Goal: Task Accomplishment & Management: Use online tool/utility

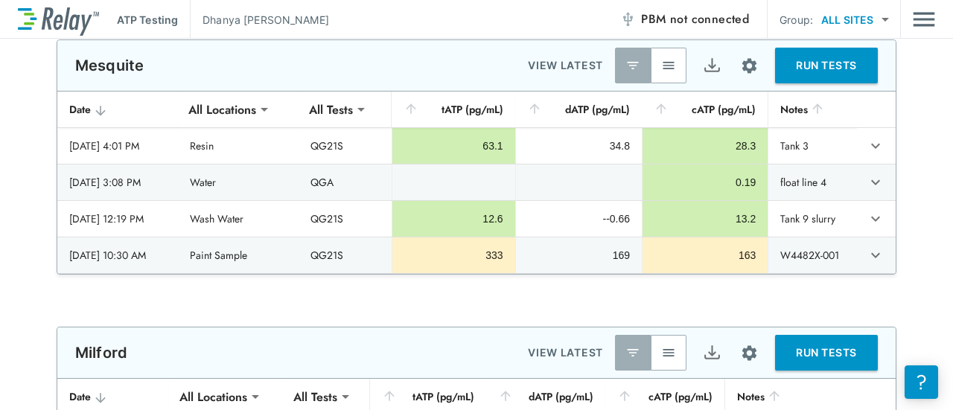
scroll to position [549, 0]
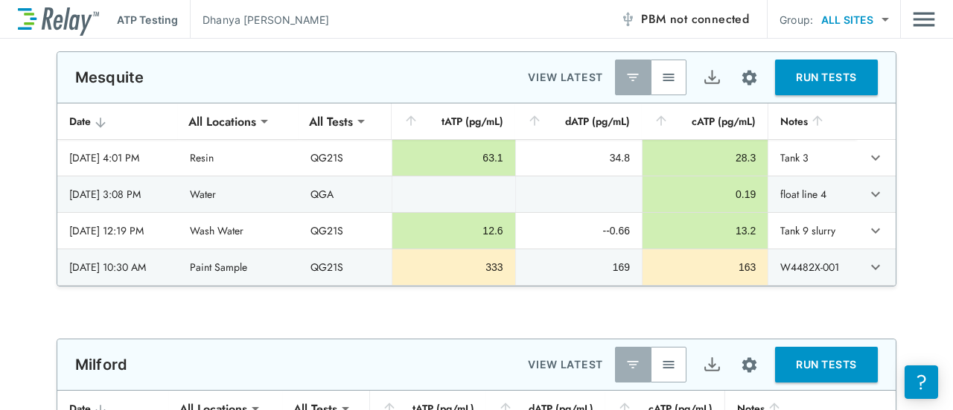
click at [667, 79] on img "button" at bounding box center [668, 77] width 15 height 15
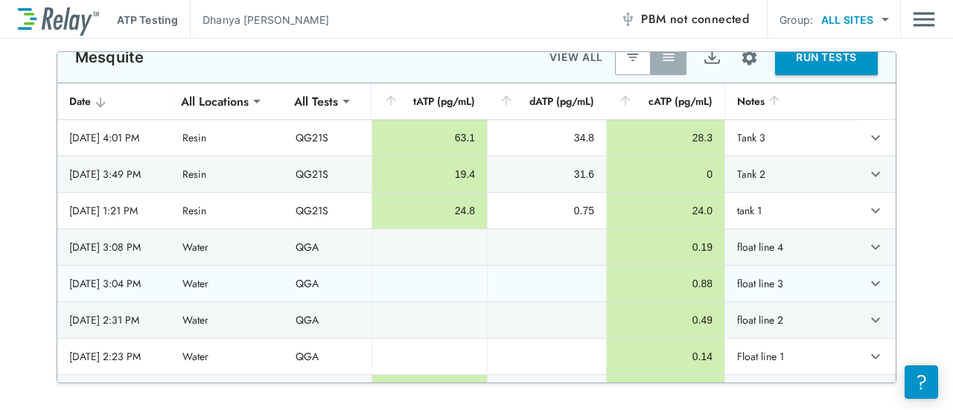
scroll to position [0, 0]
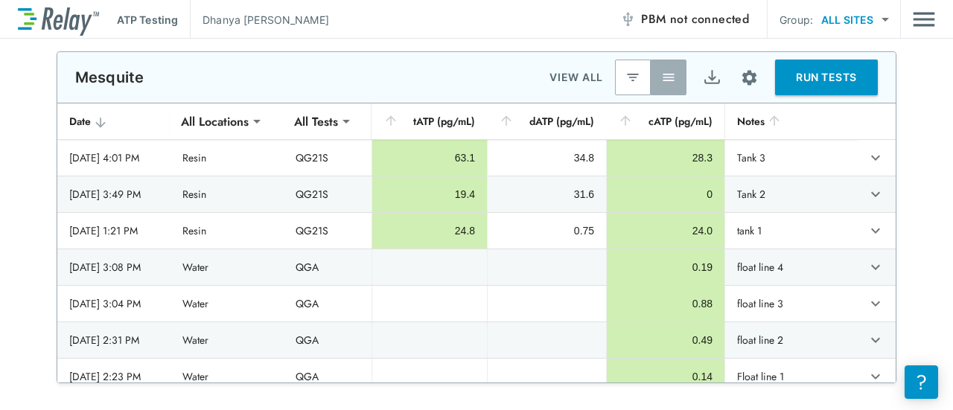
click at [794, 83] on button "RUN TESTS" at bounding box center [826, 78] width 103 height 36
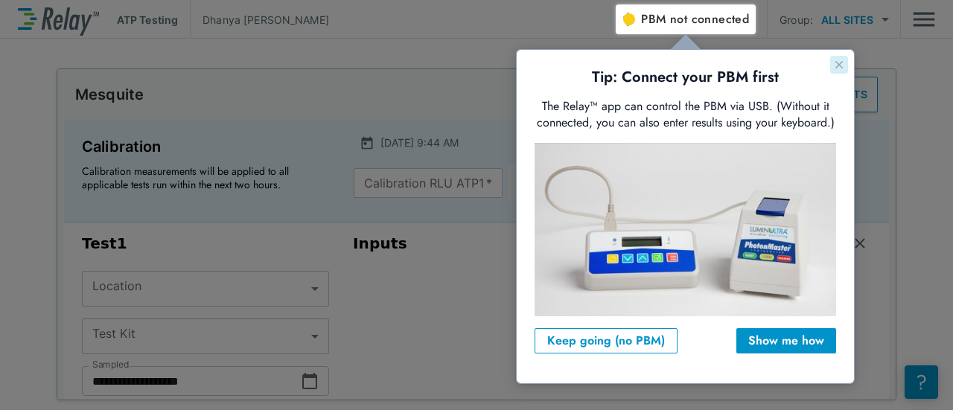
click at [832, 58] on button "Close guide" at bounding box center [839, 65] width 18 height 18
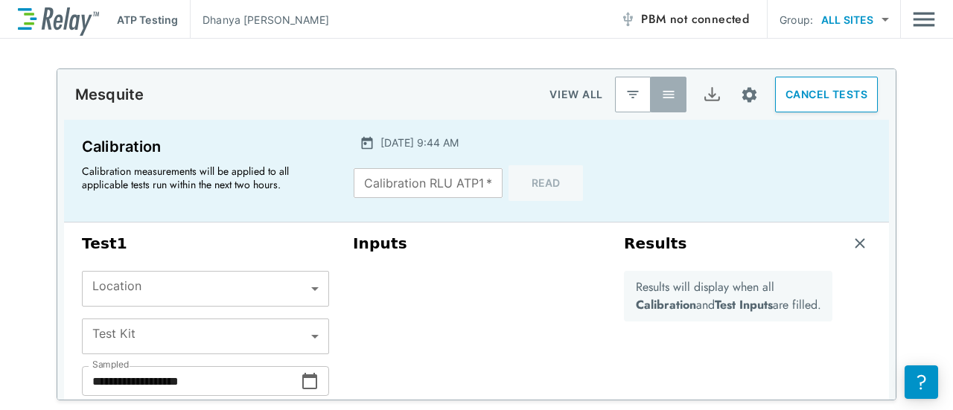
click at [839, 92] on button "CANCEL TESTS" at bounding box center [826, 95] width 103 height 36
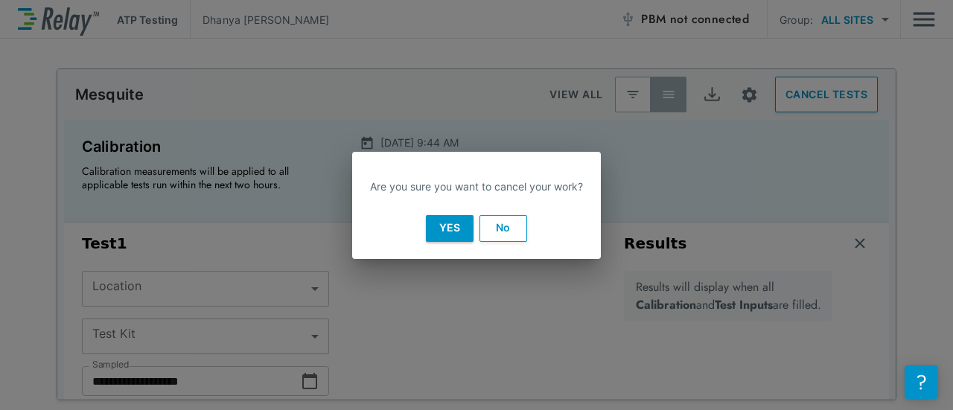
click at [434, 223] on button "Yes" at bounding box center [450, 228] width 48 height 27
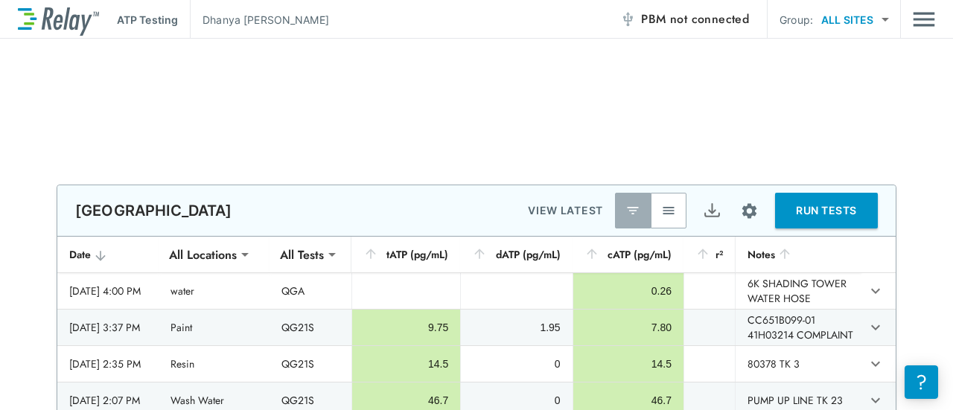
scroll to position [1400, 0]
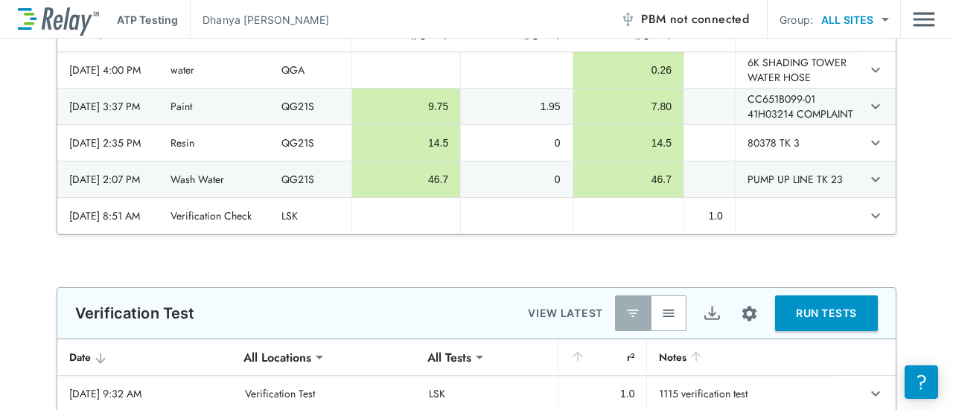
type input "**********"
type input "***"
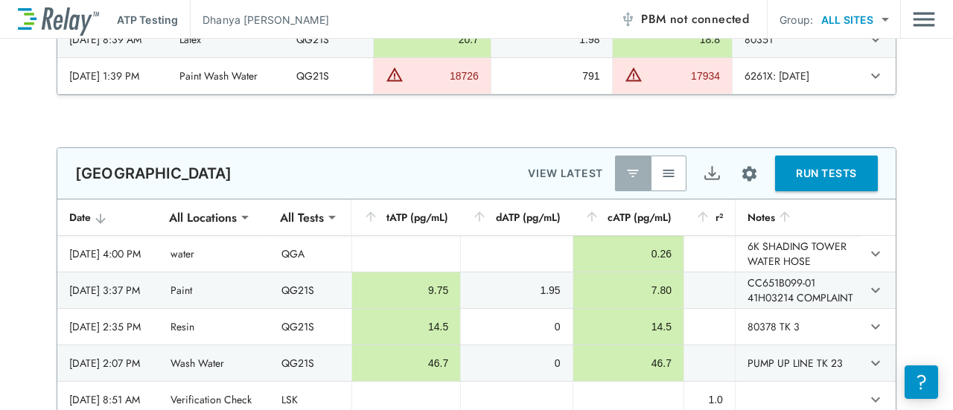
scroll to position [1318, 0]
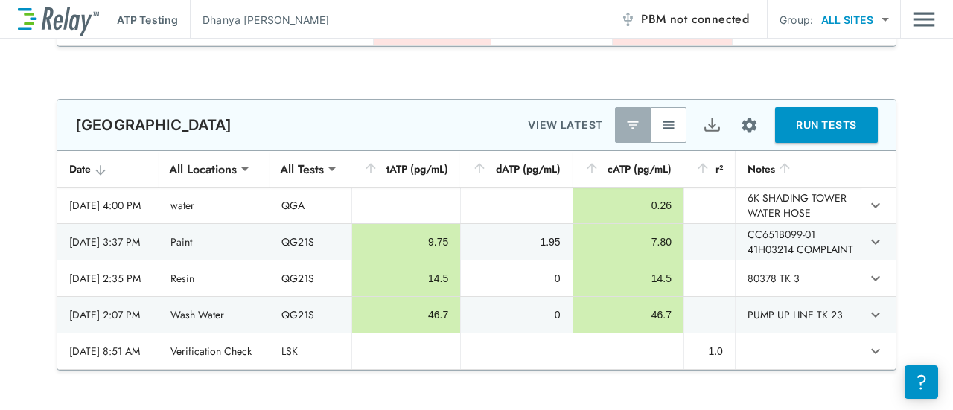
click at [661, 125] on img "button" at bounding box center [668, 125] width 15 height 15
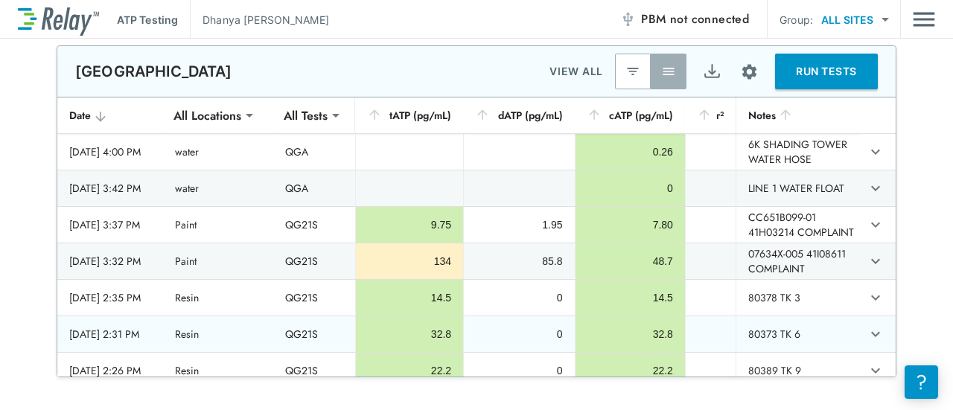
type input "**********"
type input "***"
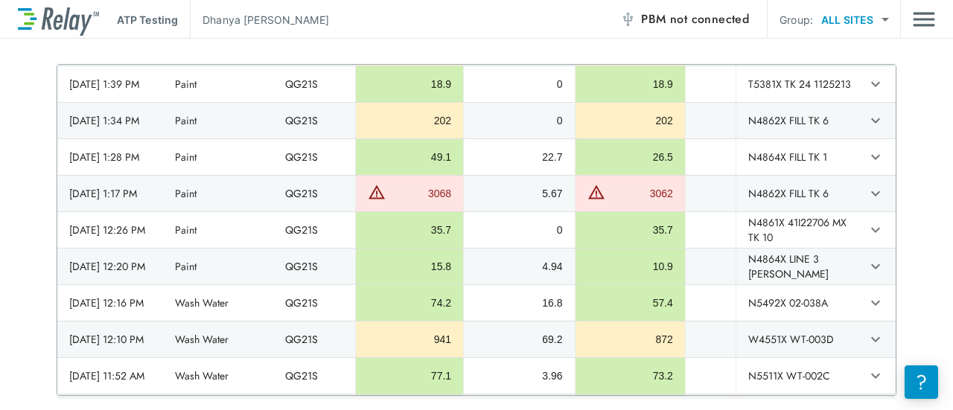
scroll to position [1299, 0]
click at [871, 197] on icon "expand row" at bounding box center [875, 194] width 9 height 5
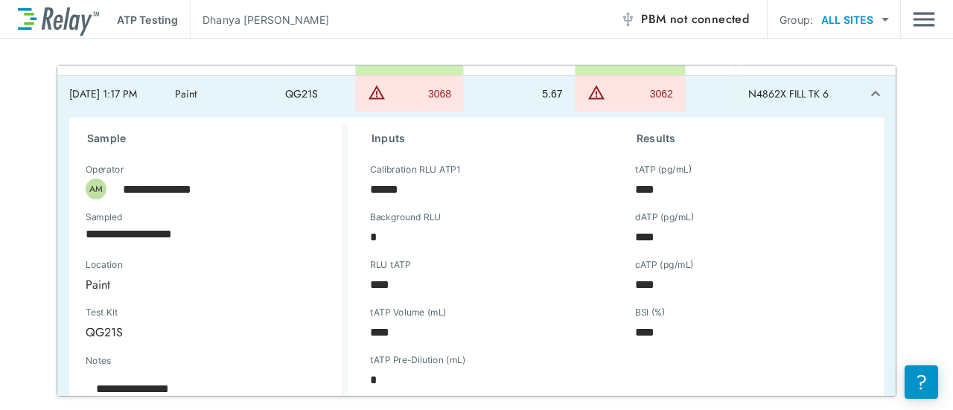
scroll to position [1121, 0]
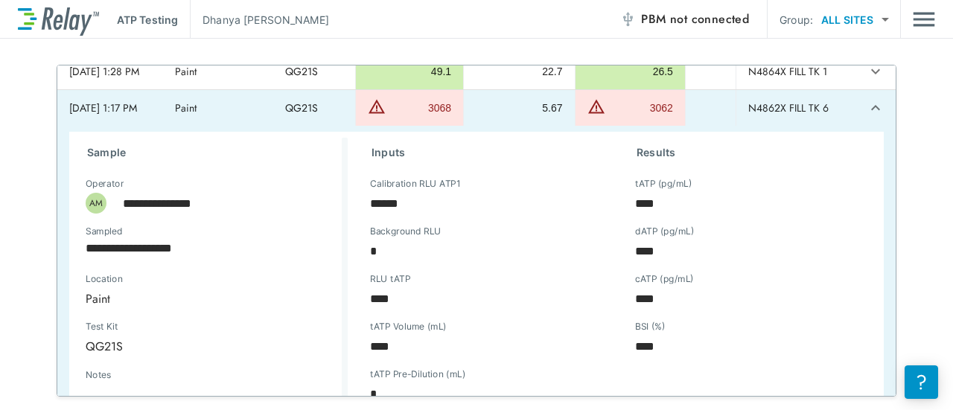
type textarea "*"
click at [867, 117] on icon "expand row" at bounding box center [876, 108] width 18 height 18
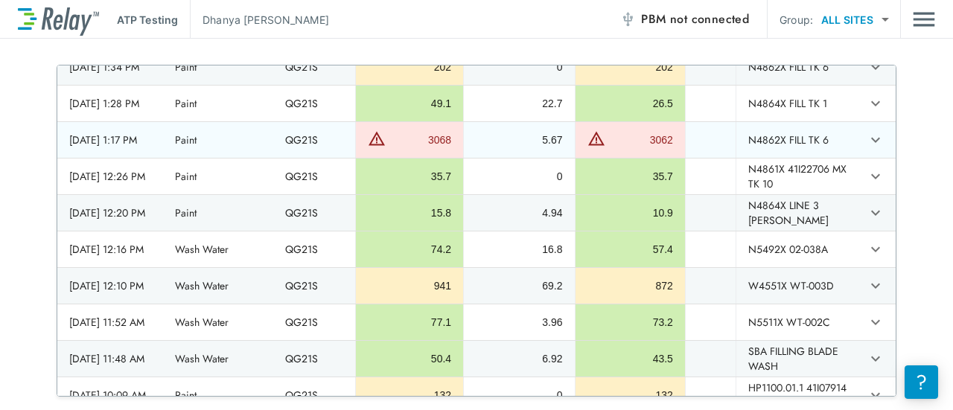
scroll to position [1087, 0]
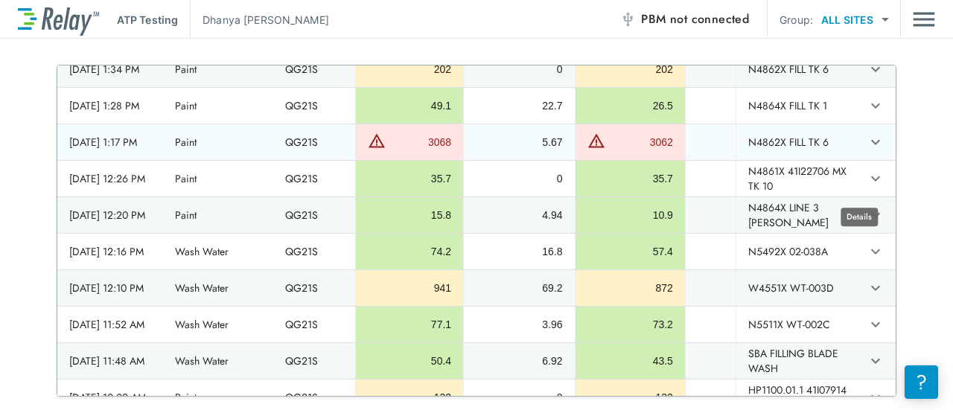
click at [867, 151] on icon "expand row" at bounding box center [876, 142] width 18 height 18
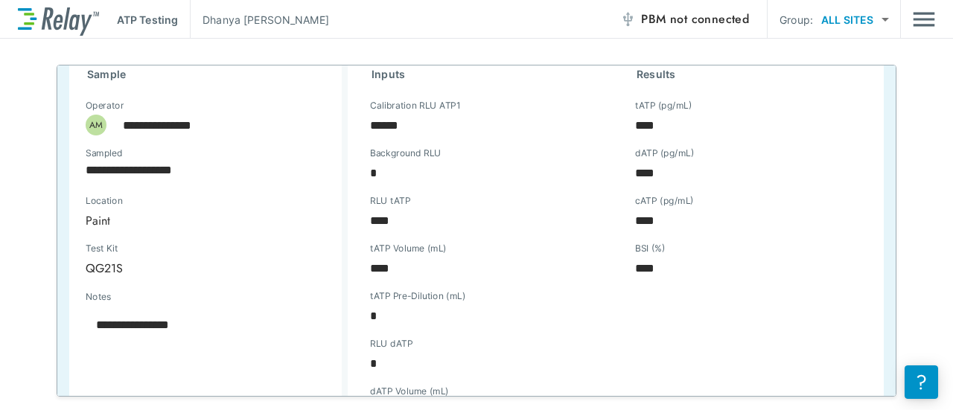
scroll to position [1086, 0]
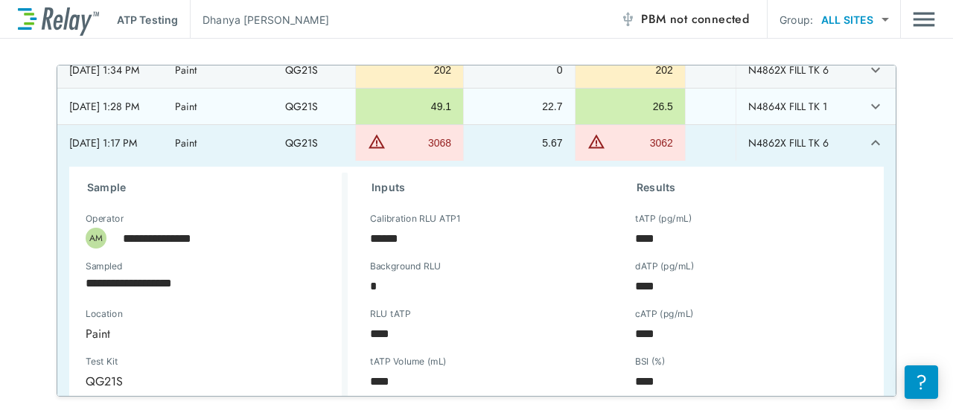
type textarea "*"
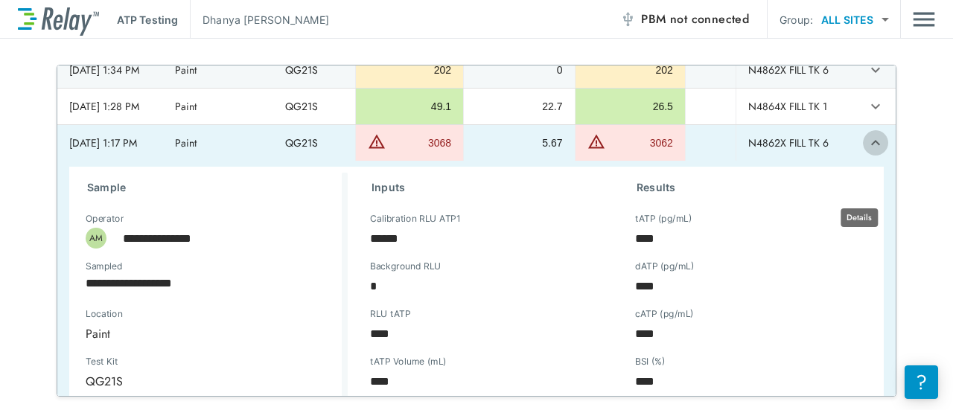
click at [867, 152] on icon "expand row" at bounding box center [876, 143] width 18 height 18
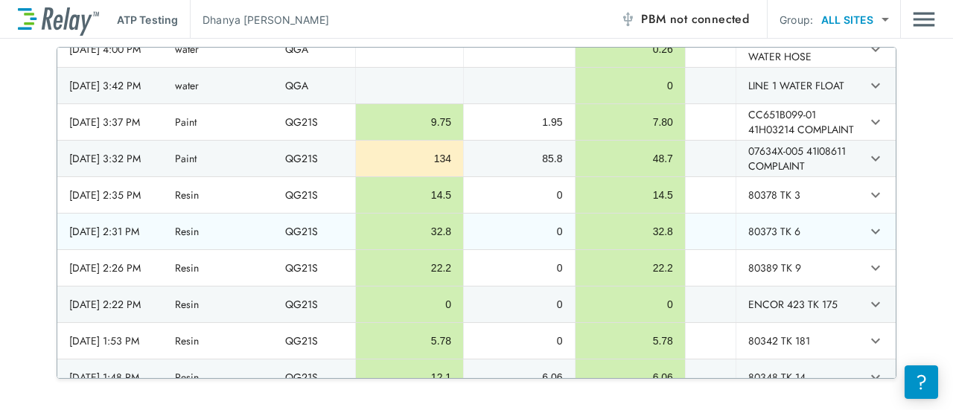
scroll to position [16, 0]
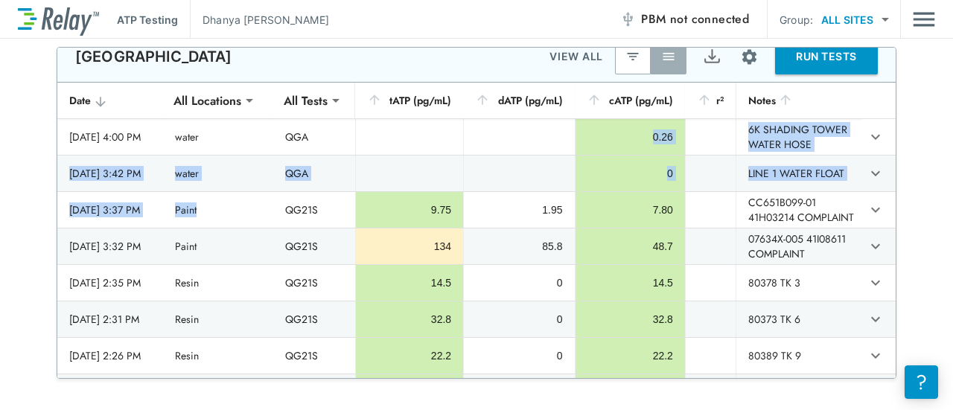
drag, startPoint x: 219, startPoint y: 240, endPoint x: 454, endPoint y: 19, distance: 322.8
click at [454, 19] on div "**********" at bounding box center [476, 205] width 953 height 410
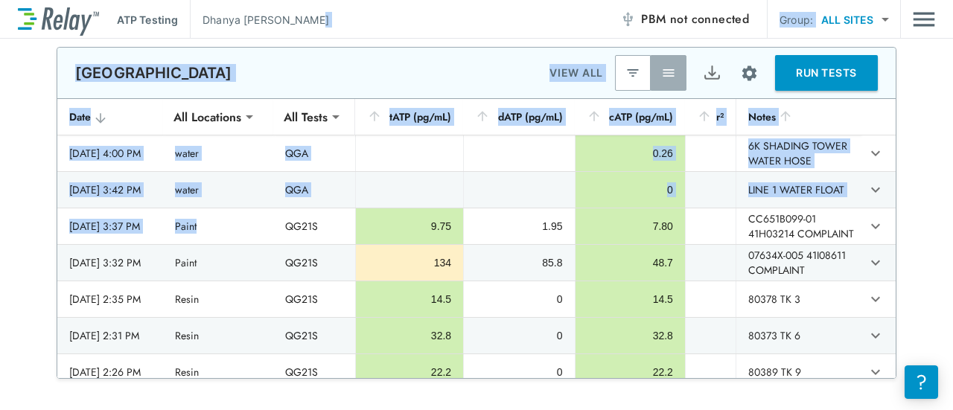
scroll to position [1280, 0]
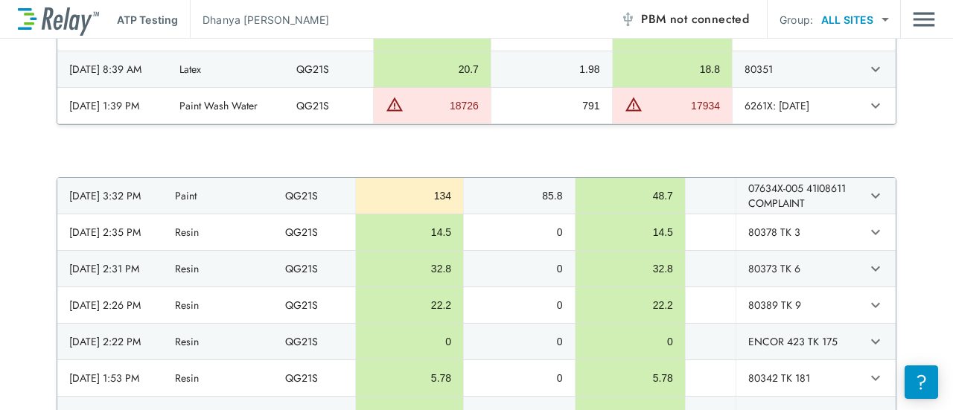
scroll to position [1033, 0]
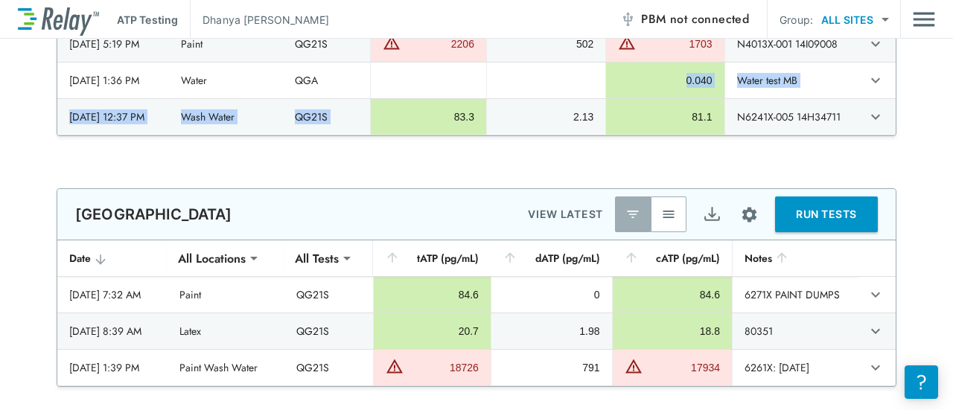
click at [622, 209] on div "**********" at bounding box center [476, 83] width 953 height 2198
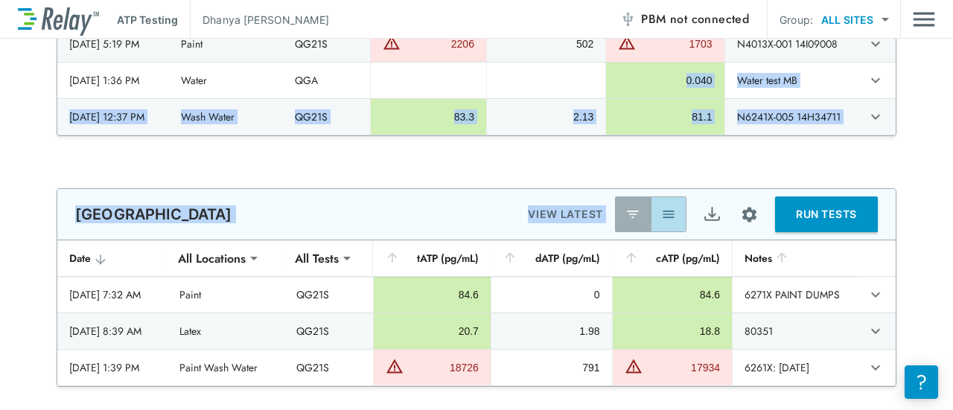
click at [663, 213] on img "button" at bounding box center [668, 214] width 15 height 15
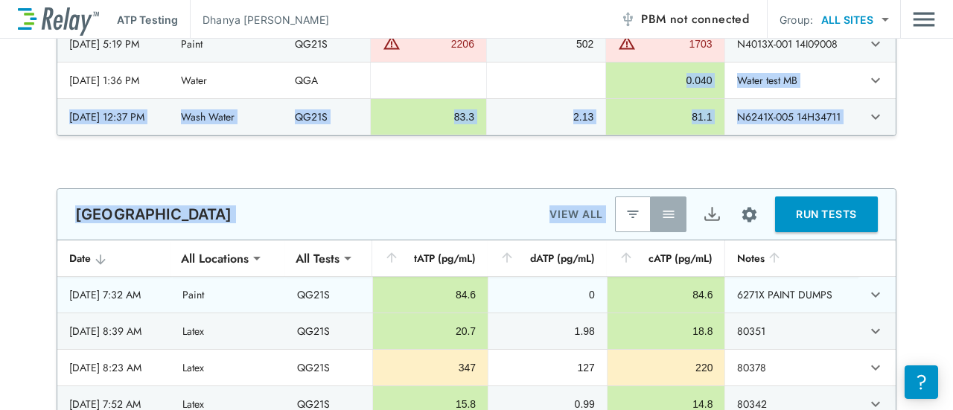
scroll to position [1179, 0]
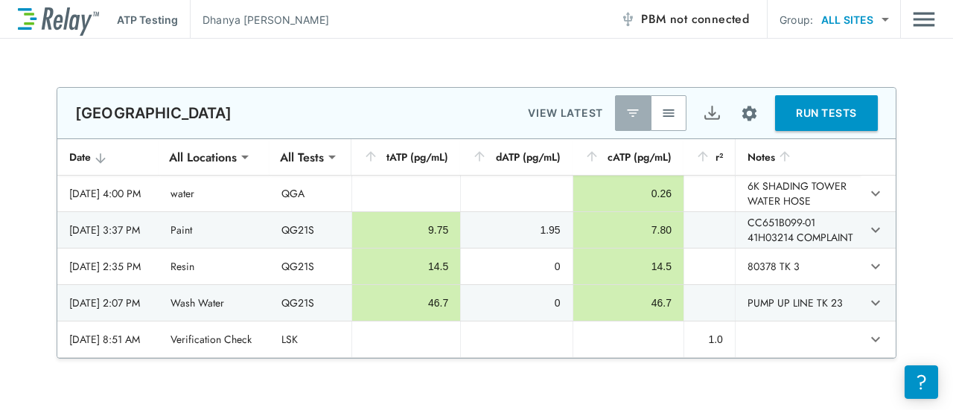
type input "**********"
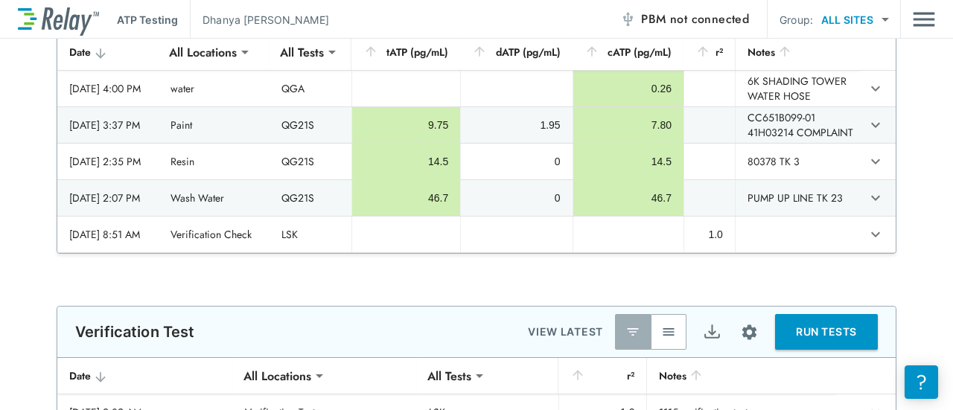
type input "***"
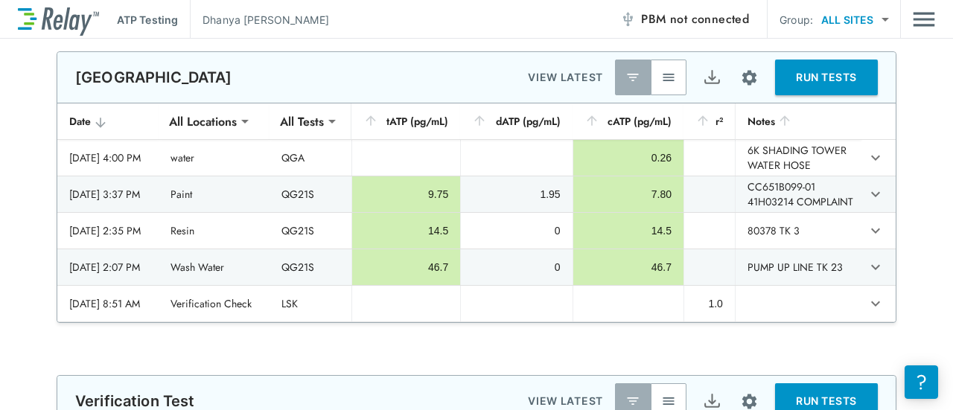
click at [661, 82] on img "button" at bounding box center [668, 77] width 15 height 15
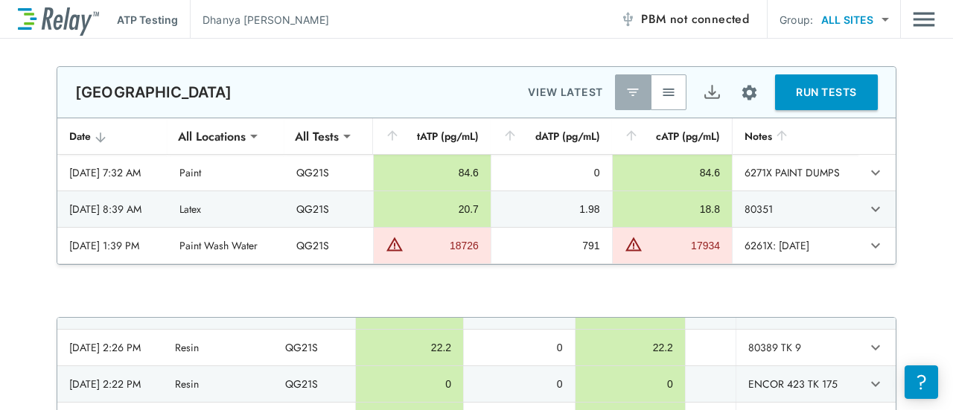
scroll to position [1152, 0]
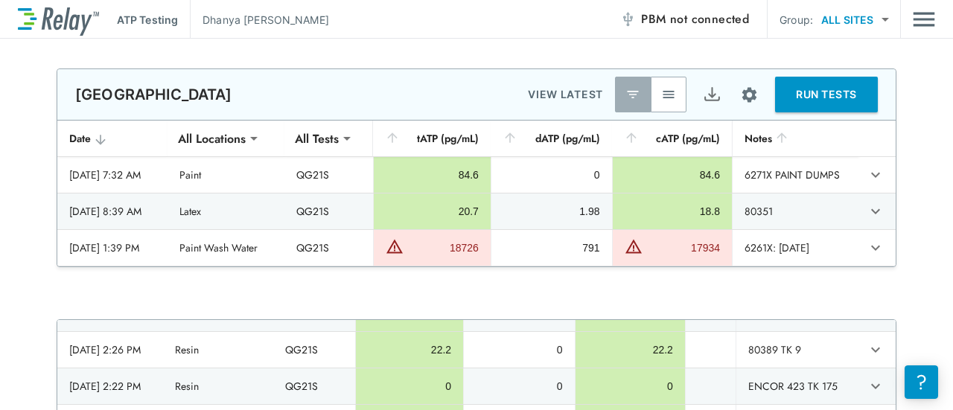
click at [663, 93] on img "button" at bounding box center [668, 94] width 15 height 15
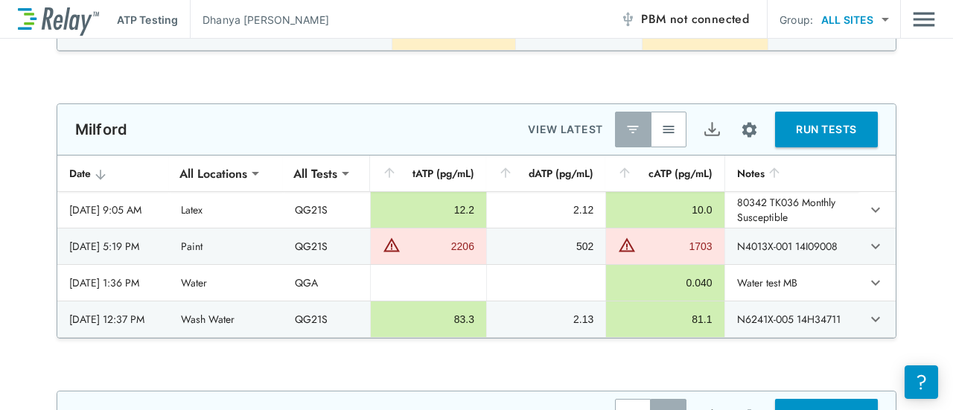
scroll to position [792, 0]
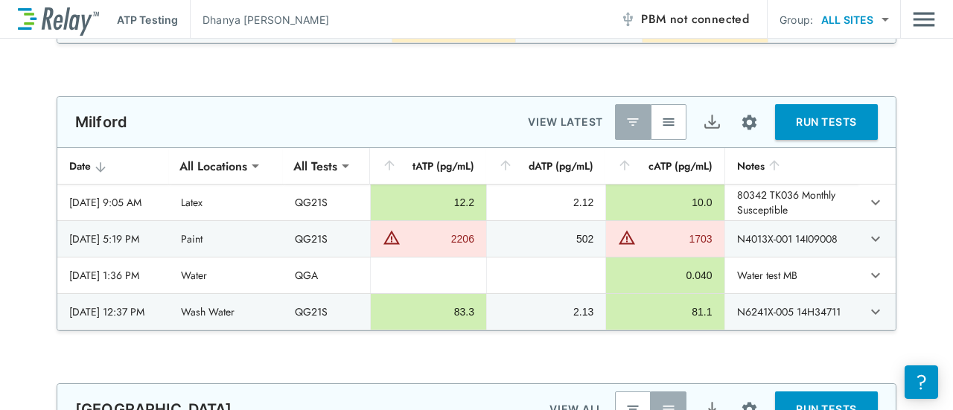
click at [663, 124] on img "button" at bounding box center [668, 122] width 15 height 15
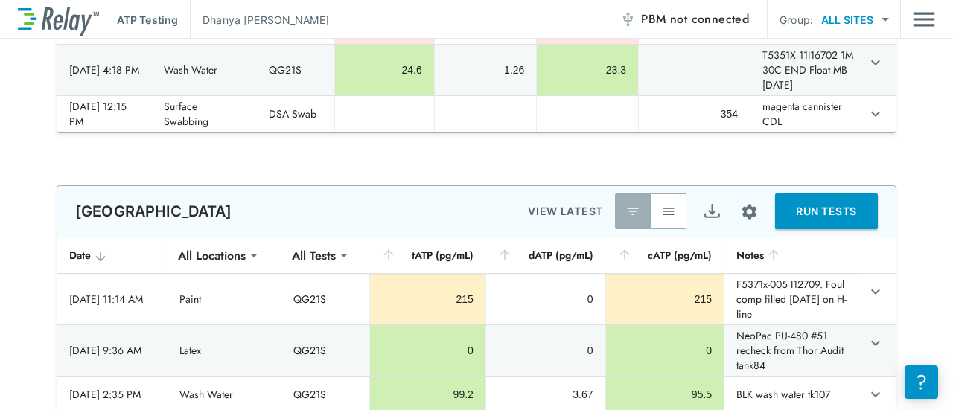
scroll to position [227, 0]
click at [661, 220] on img "button" at bounding box center [668, 212] width 15 height 15
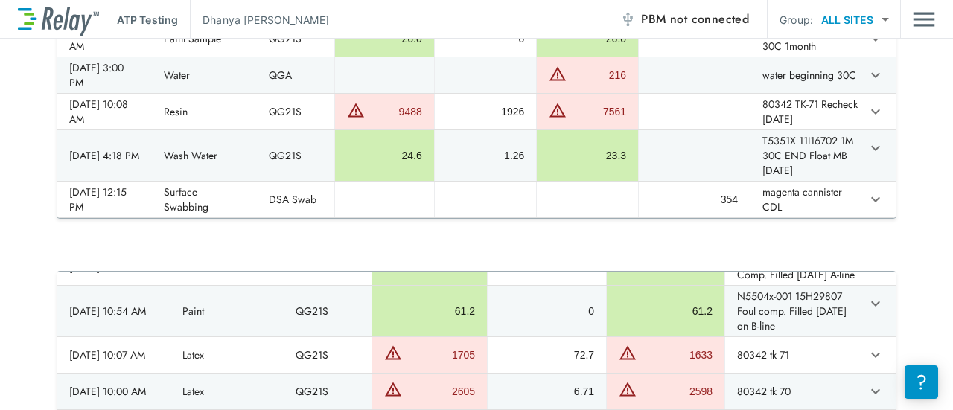
scroll to position [0, 0]
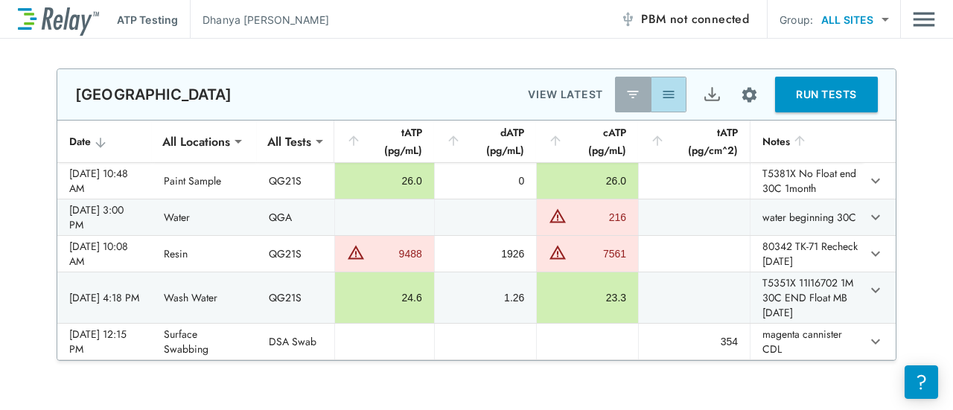
click at [673, 92] on button "button" at bounding box center [669, 95] width 36 height 36
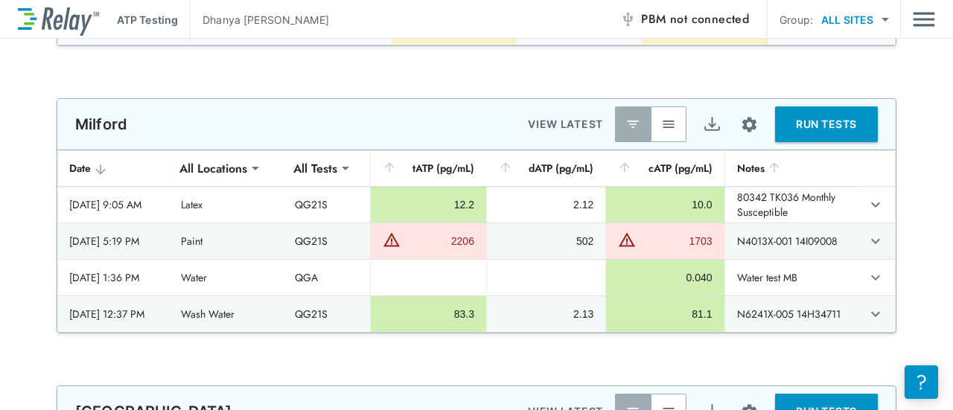
scroll to position [868, 0]
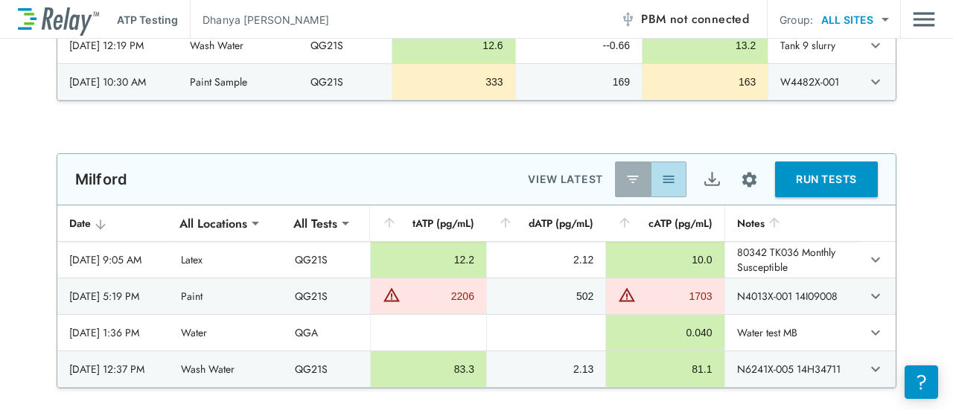
click at [670, 173] on img "button" at bounding box center [668, 179] width 15 height 15
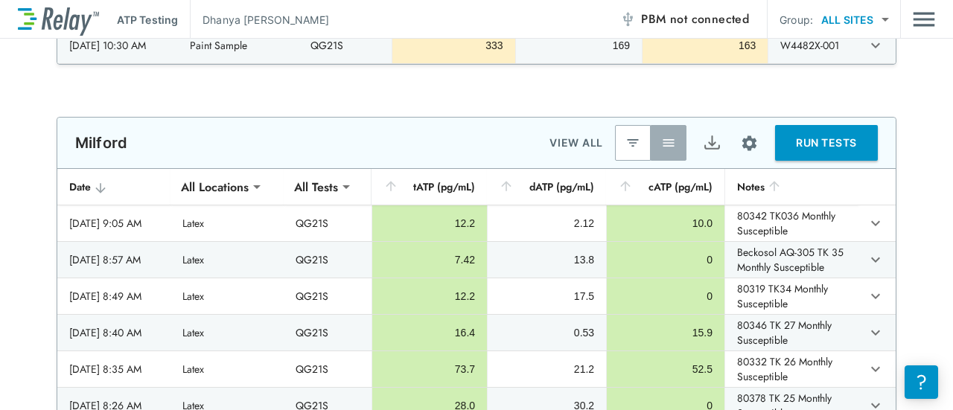
scroll to position [905, 0]
